Goal: Task Accomplishment & Management: Manage account settings

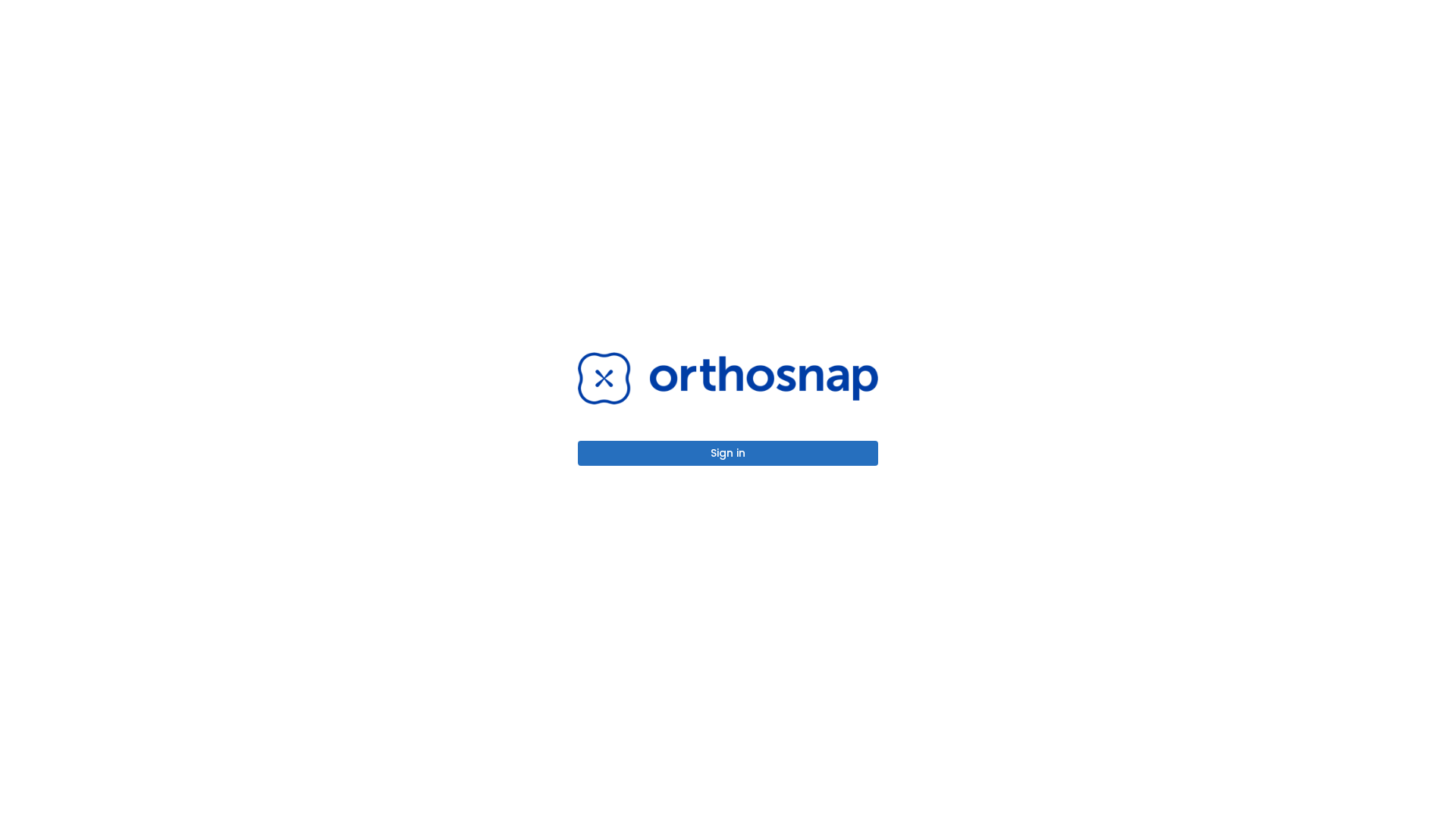
click at [728, 453] on button "Sign in" at bounding box center [728, 454] width 300 height 25
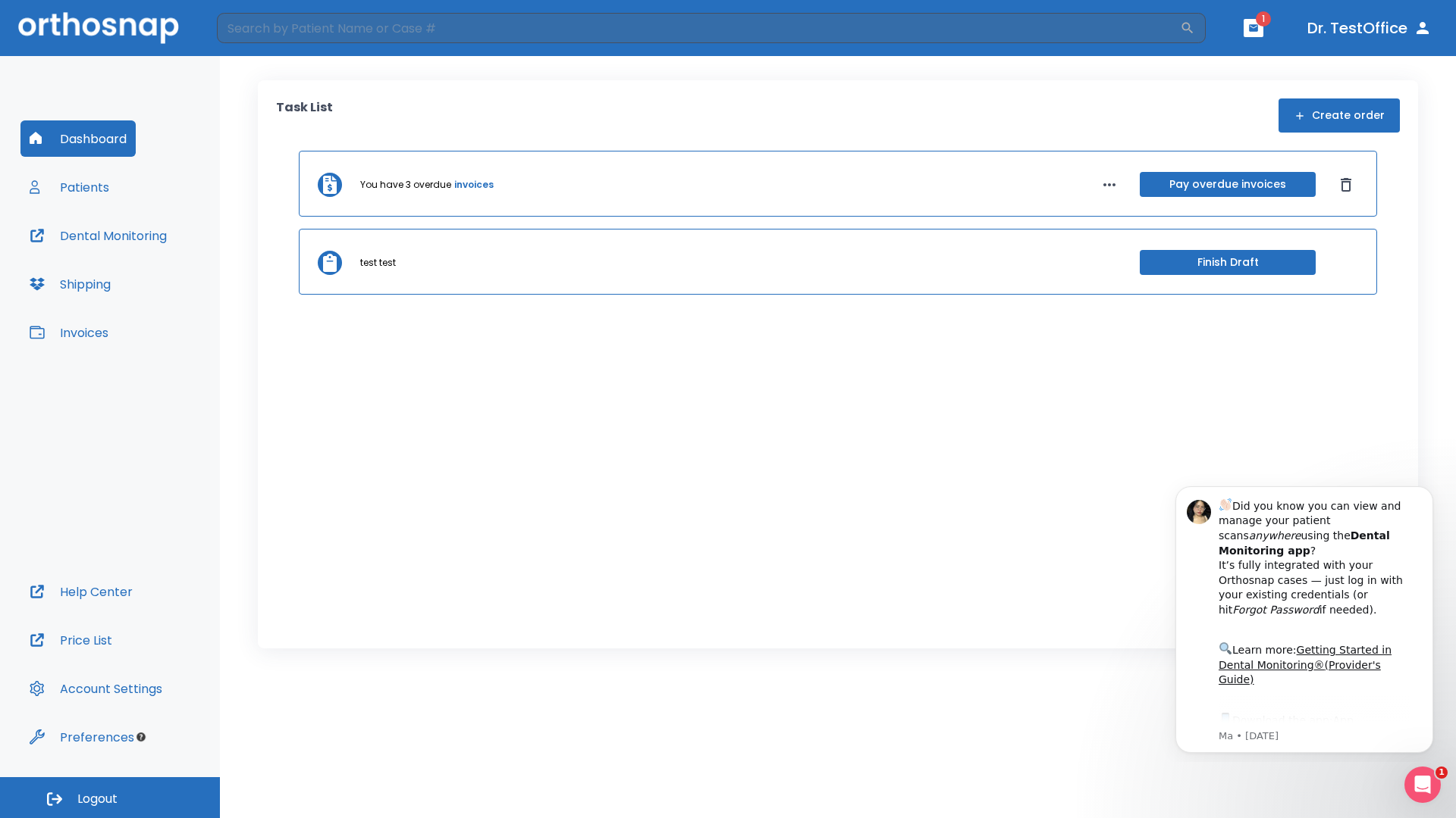
click at [110, 798] on span "Logout" at bounding box center [98, 799] width 40 height 16
